Goal: Check status

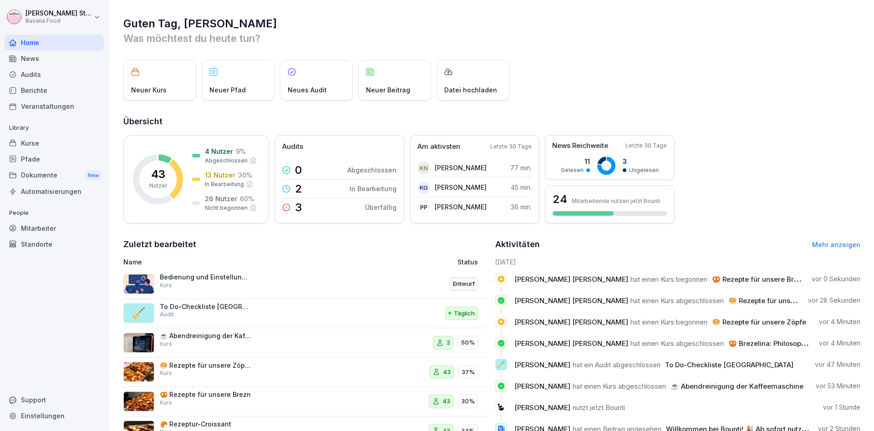
click at [40, 228] on div "Mitarbeiter" at bounding box center [54, 228] width 99 height 16
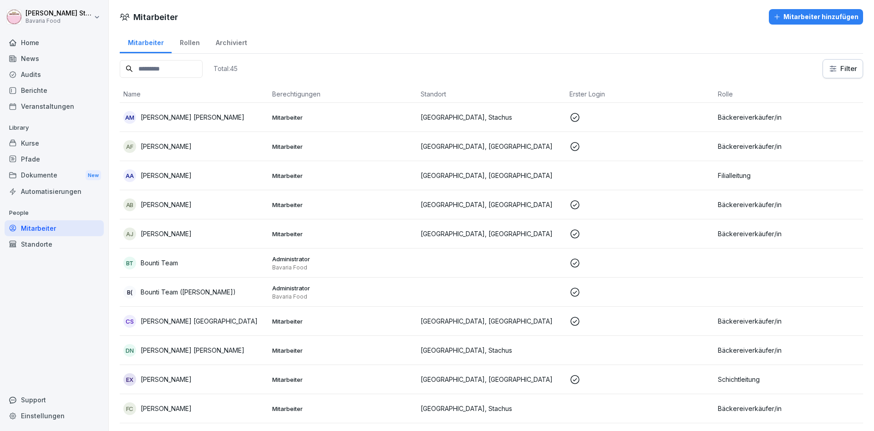
click at [147, 173] on p "[PERSON_NAME]" at bounding box center [166, 176] width 51 height 10
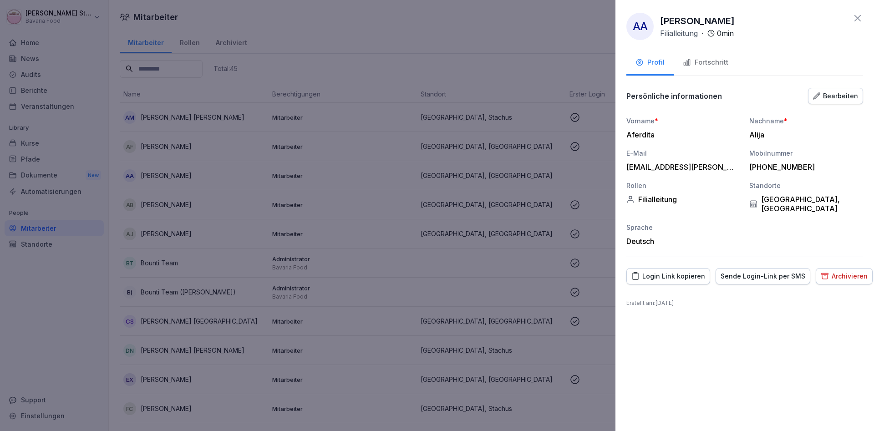
click at [716, 61] on div "Fortschritt" at bounding box center [706, 62] width 46 height 10
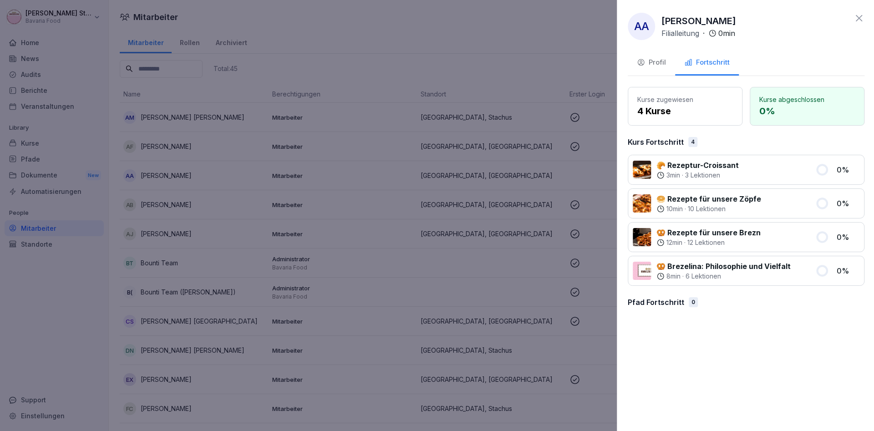
click at [157, 203] on div at bounding box center [437, 215] width 874 height 431
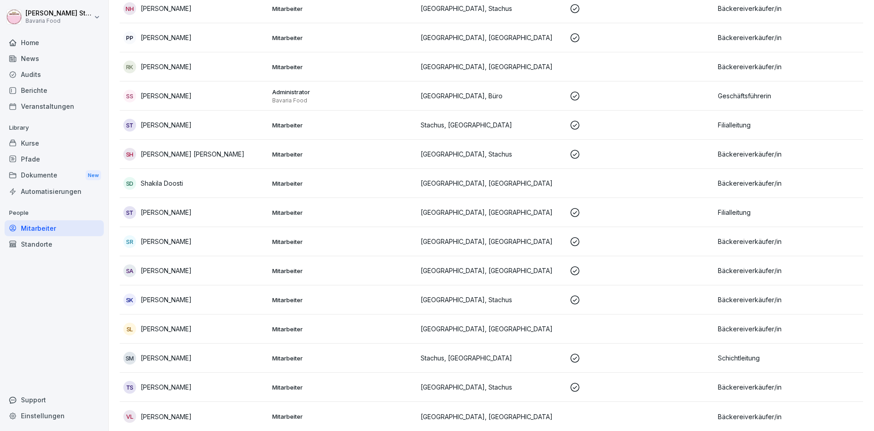
scroll to position [986, 0]
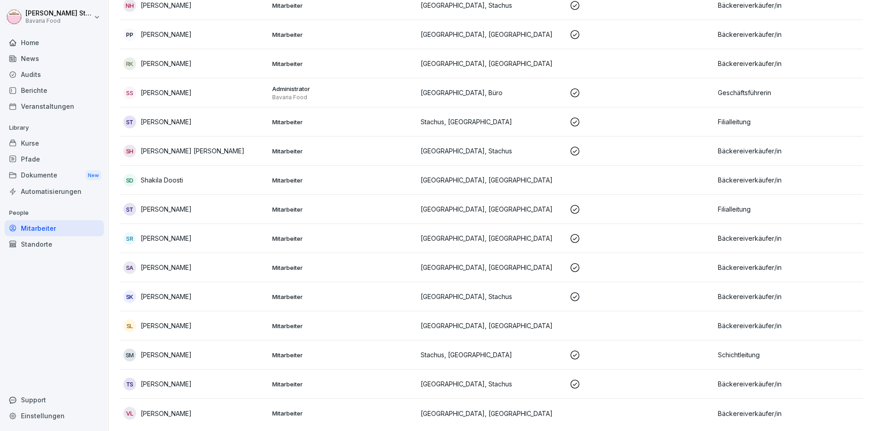
click at [154, 322] on p "[PERSON_NAME]" at bounding box center [166, 326] width 51 height 10
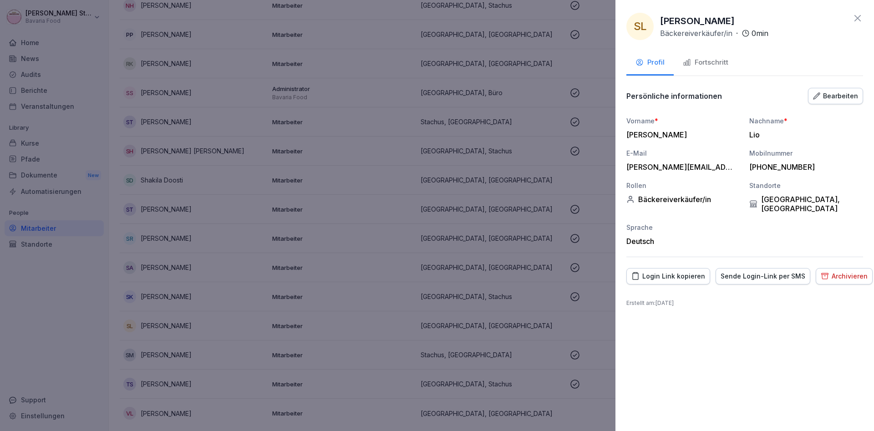
click at [717, 60] on div "Fortschritt" at bounding box center [706, 62] width 46 height 10
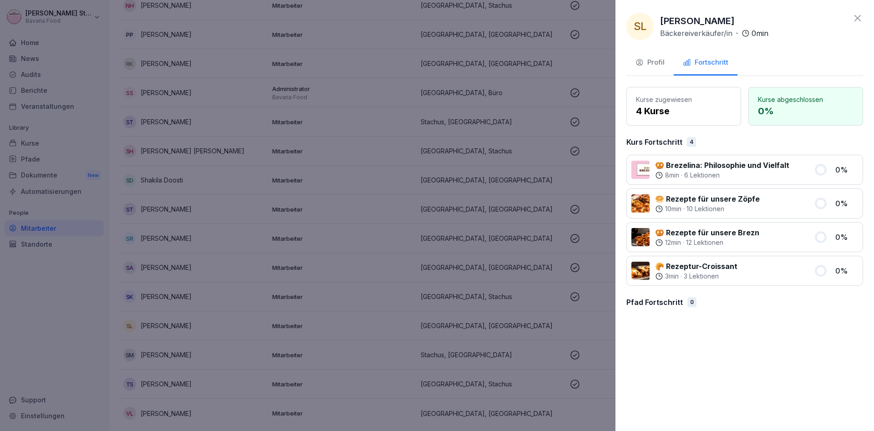
drag, startPoint x: 265, startPoint y: 318, endPoint x: 295, endPoint y: 332, distance: 33.4
click at [265, 318] on div at bounding box center [437, 215] width 874 height 431
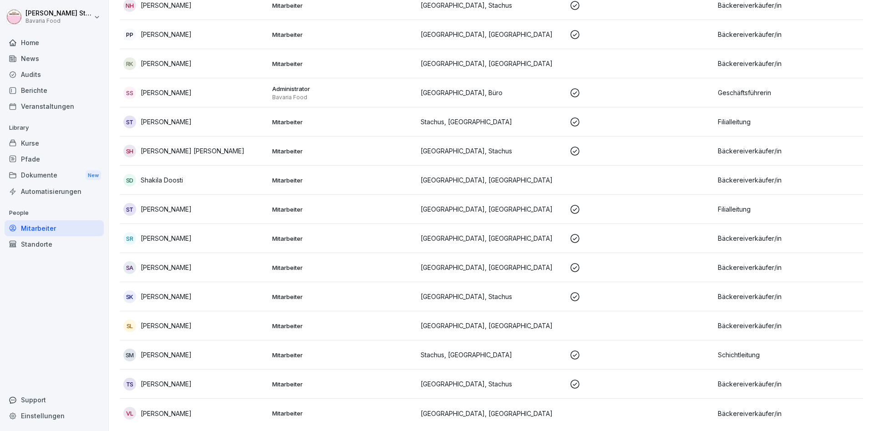
click at [164, 379] on p "[PERSON_NAME]" at bounding box center [166, 384] width 51 height 10
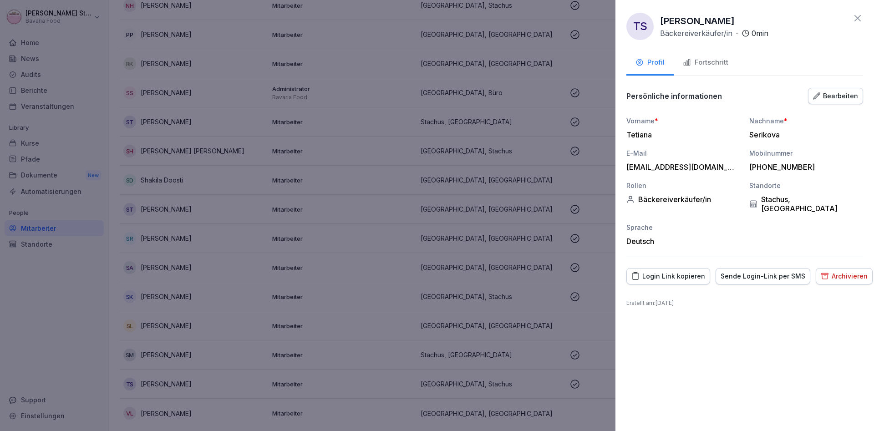
click at [701, 62] on div "Fortschritt" at bounding box center [706, 62] width 46 height 10
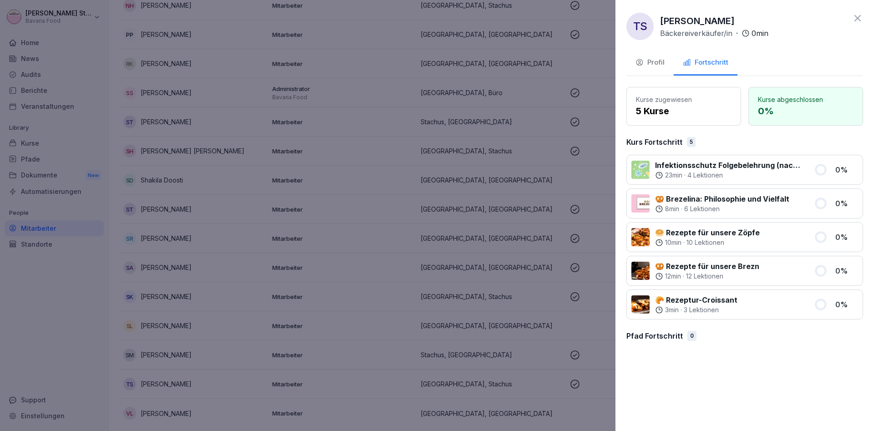
click at [158, 411] on div at bounding box center [437, 215] width 874 height 431
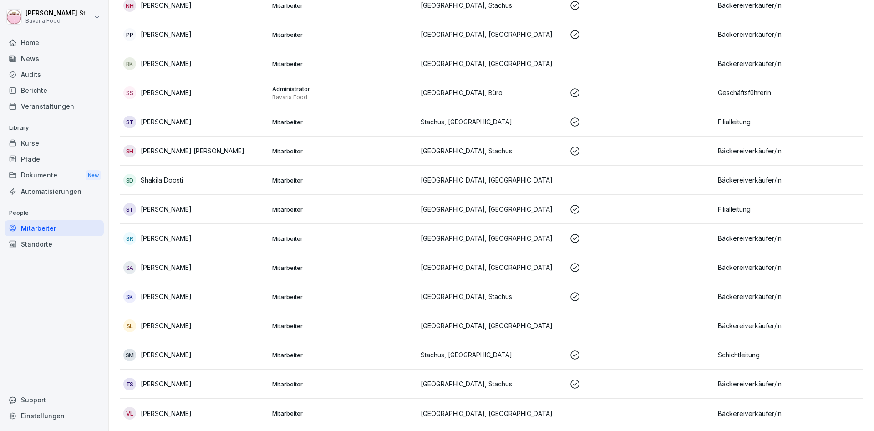
click at [158, 411] on p "[PERSON_NAME]" at bounding box center [166, 414] width 51 height 10
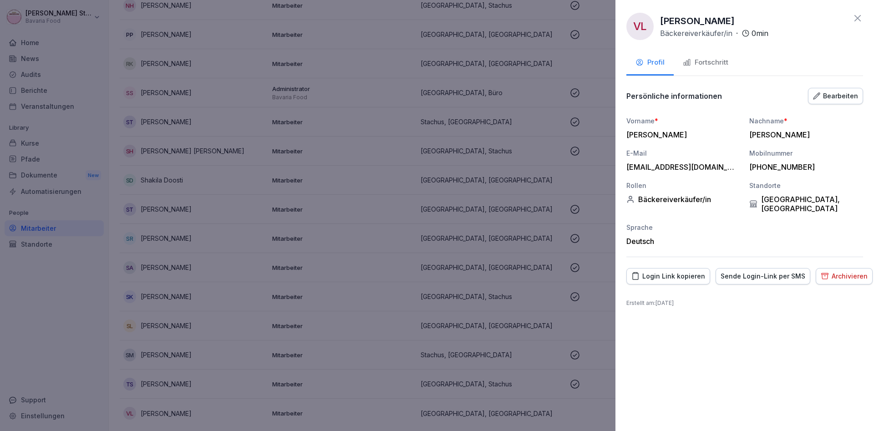
click at [701, 64] on div "Fortschritt" at bounding box center [706, 62] width 46 height 10
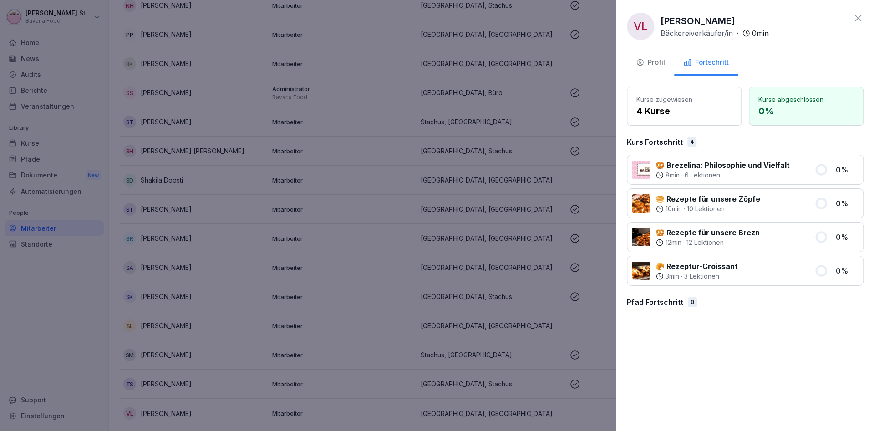
click at [157, 325] on div at bounding box center [437, 215] width 874 height 431
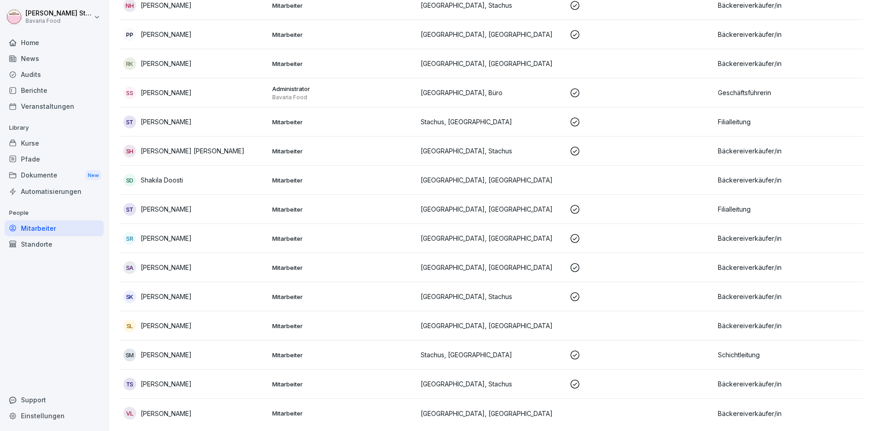
click at [152, 324] on p "[PERSON_NAME]" at bounding box center [166, 326] width 51 height 10
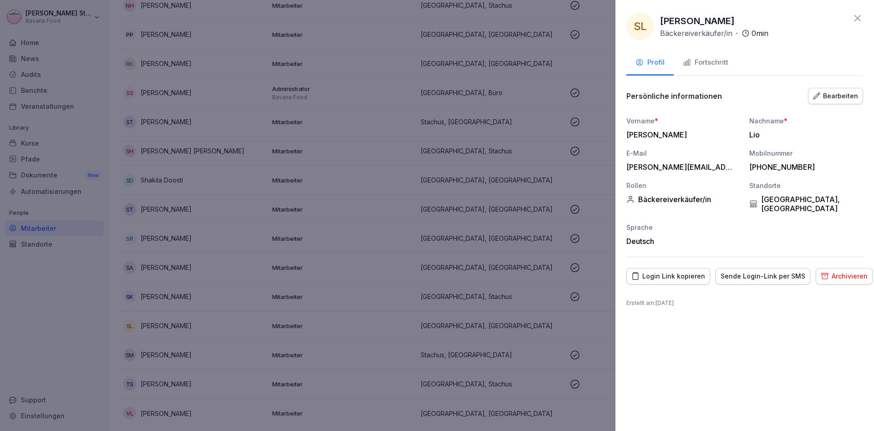
click at [702, 61] on div "Fortschritt" at bounding box center [706, 62] width 46 height 10
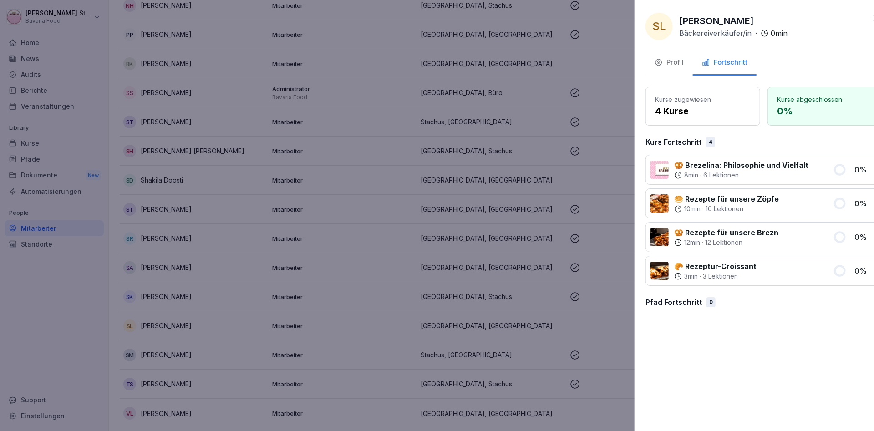
click at [159, 295] on div at bounding box center [437, 215] width 874 height 431
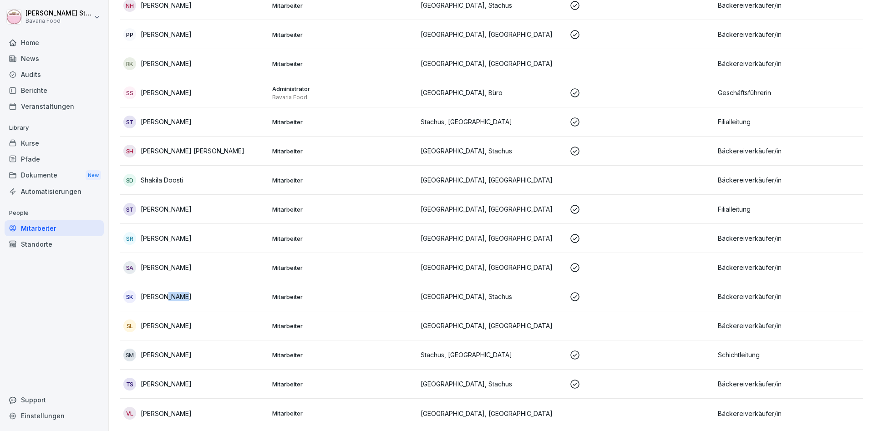
click at [159, 295] on p "[PERSON_NAME]" at bounding box center [166, 297] width 51 height 10
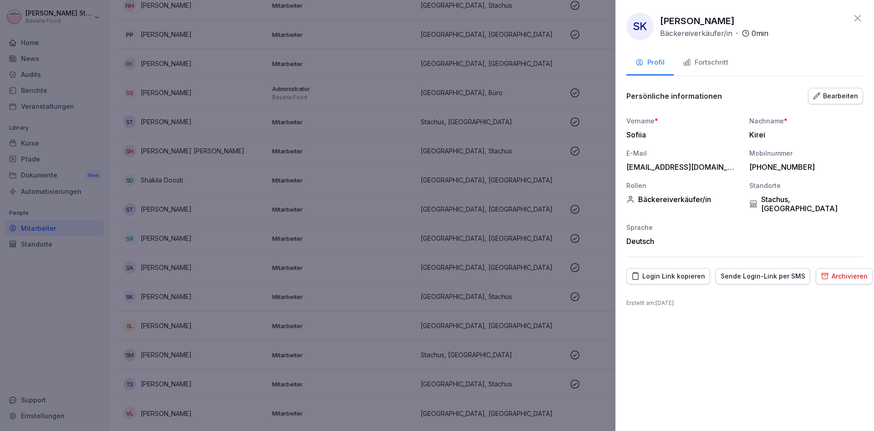
click at [701, 60] on div "Fortschritt" at bounding box center [706, 62] width 46 height 10
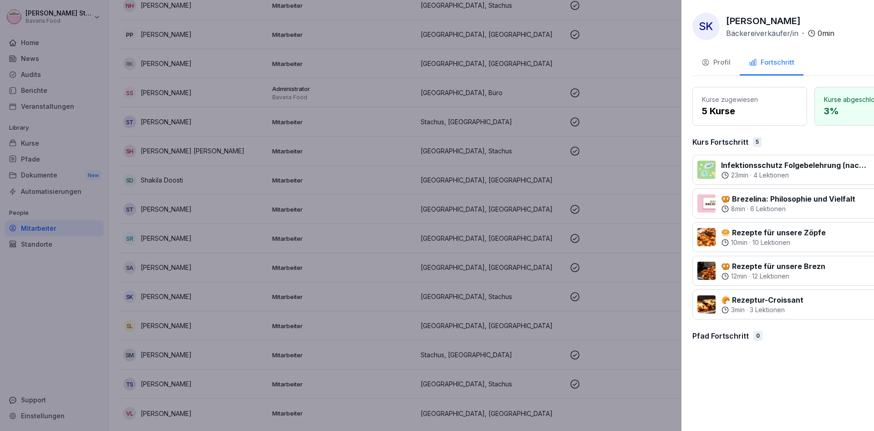
click at [167, 265] on div at bounding box center [437, 215] width 874 height 431
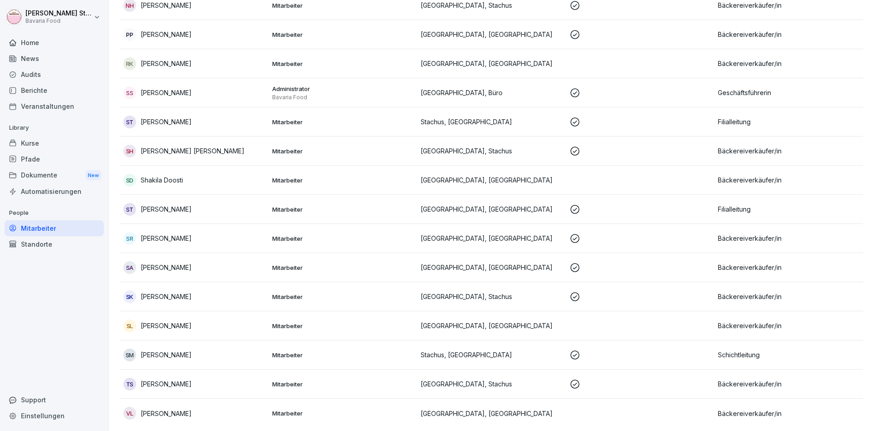
click at [167, 265] on p "[PERSON_NAME]" at bounding box center [166, 268] width 51 height 10
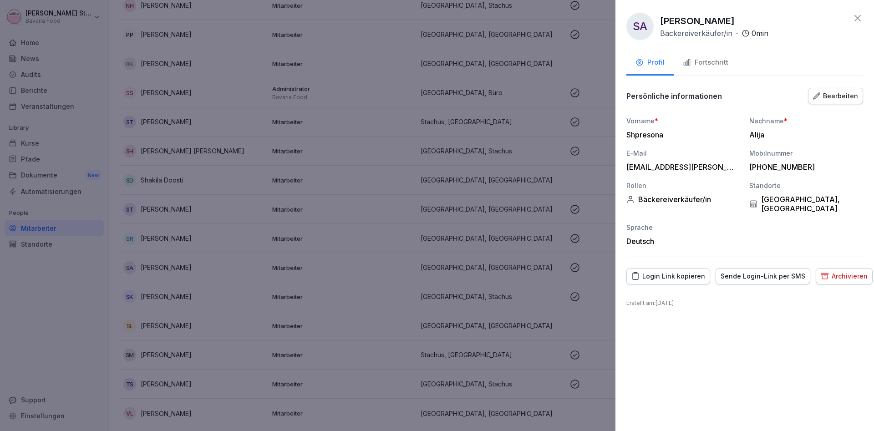
click at [703, 60] on div "Fortschritt" at bounding box center [706, 62] width 46 height 10
